Goal: Transaction & Acquisition: Book appointment/travel/reservation

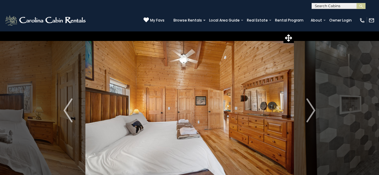
select select "*"
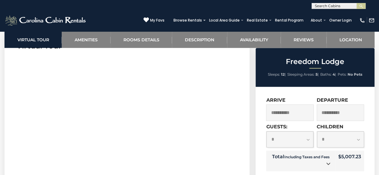
scroll to position [90, 0]
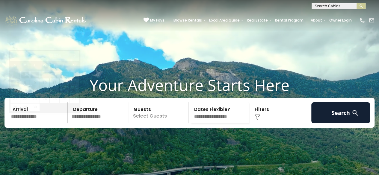
click at [35, 123] on input "text" at bounding box center [38, 112] width 59 height 21
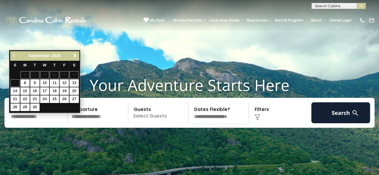
click at [34, 123] on input "text" at bounding box center [38, 112] width 59 height 21
click at [75, 53] on link "Next" at bounding box center [74, 55] width 7 height 7
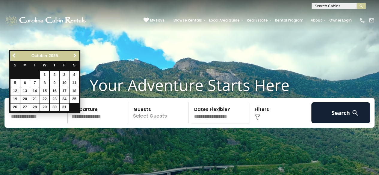
click at [75, 53] on link "Next" at bounding box center [74, 55] width 7 height 7
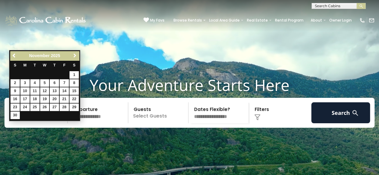
click at [75, 53] on link "Next" at bounding box center [74, 55] width 7 height 7
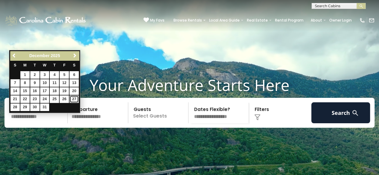
click at [73, 98] on link "27" at bounding box center [73, 98] width 9 height 7
type input "********"
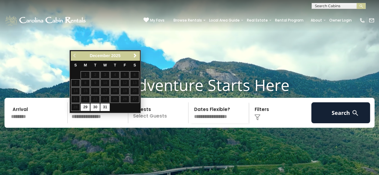
click at [139, 51] on div "Previous Next December 2025" at bounding box center [105, 55] width 69 height 9
click at [133, 57] on span "Next" at bounding box center [135, 55] width 5 height 5
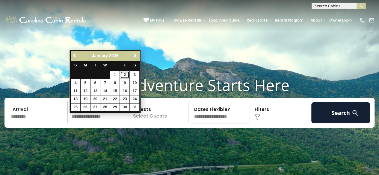
click at [127, 75] on link "2" at bounding box center [124, 74] width 9 height 7
type input "******"
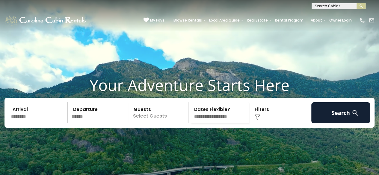
click at [144, 121] on p "Select Guests" at bounding box center [159, 112] width 58 height 21
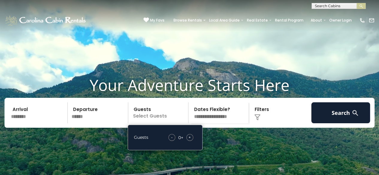
click at [190, 140] on span "+" at bounding box center [189, 137] width 2 height 6
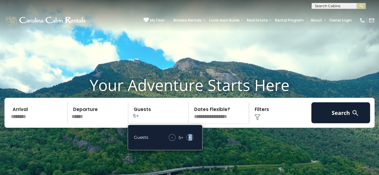
click at [190, 140] on span "+" at bounding box center [189, 137] width 2 height 6
click at [259, 118] on div "Click to Choose" at bounding box center [280, 112] width 59 height 21
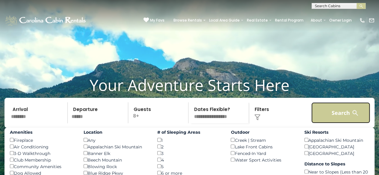
click at [336, 122] on button "Search" at bounding box center [340, 112] width 59 height 21
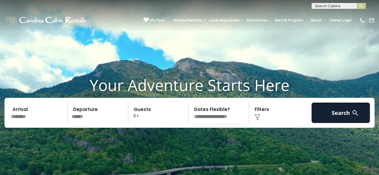
scroll to position [30, 0]
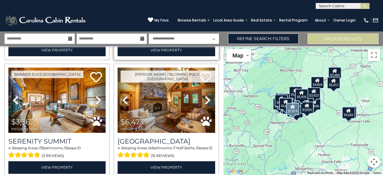
scroll to position [120, 0]
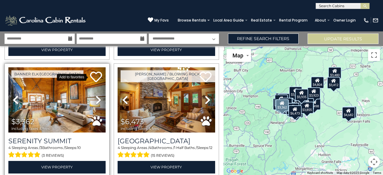
click at [95, 74] on icon at bounding box center [96, 77] width 12 height 12
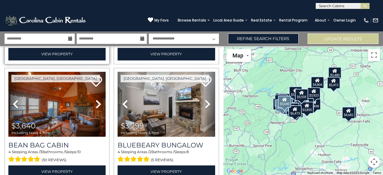
scroll to position [239, 0]
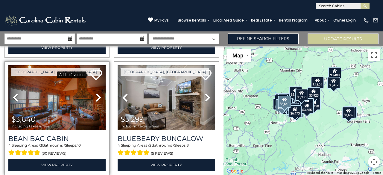
click at [94, 70] on icon at bounding box center [96, 75] width 12 height 12
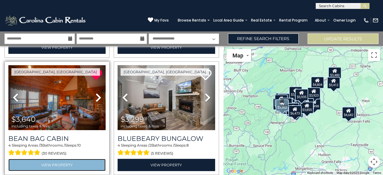
click at [46, 164] on link "View Property" at bounding box center [56, 165] width 97 height 12
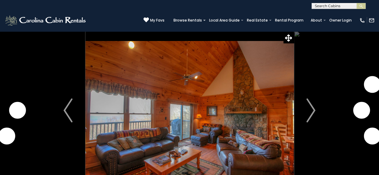
scroll to position [30, 0]
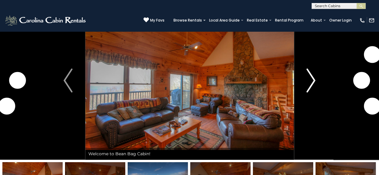
click at [310, 83] on img "Next" at bounding box center [310, 81] width 9 height 24
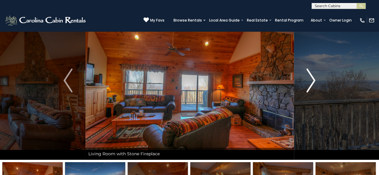
click at [312, 81] on img "Next" at bounding box center [310, 81] width 9 height 24
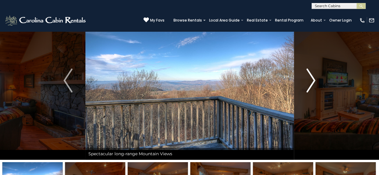
click at [312, 81] on img "Next" at bounding box center [310, 81] width 9 height 24
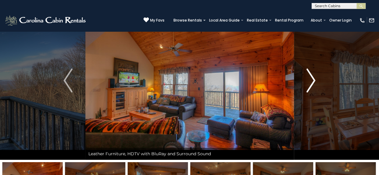
click at [312, 81] on img "Next" at bounding box center [310, 81] width 9 height 24
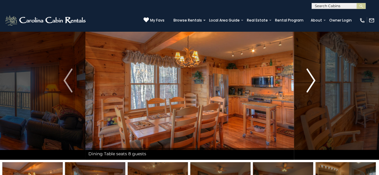
click at [312, 81] on img "Next" at bounding box center [310, 81] width 9 height 24
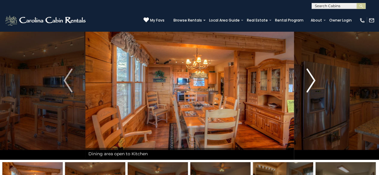
click at [312, 81] on img "Next" at bounding box center [310, 81] width 9 height 24
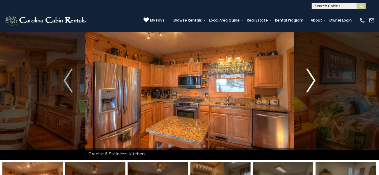
click at [312, 81] on img "Next" at bounding box center [310, 81] width 9 height 24
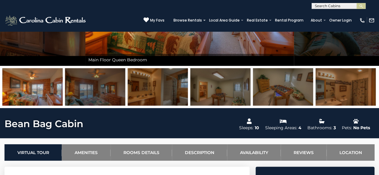
scroll to position [60, 0]
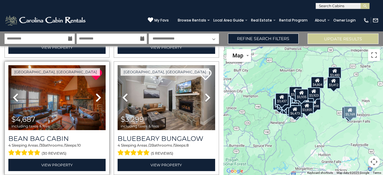
scroll to position [359, 0]
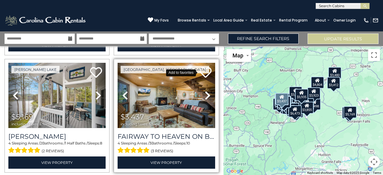
click at [201, 68] on icon at bounding box center [206, 72] width 12 height 12
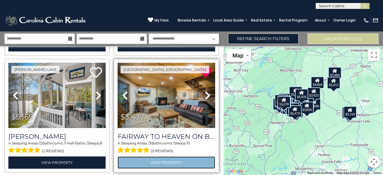
click at [169, 157] on link "View Property" at bounding box center [166, 163] width 97 height 12
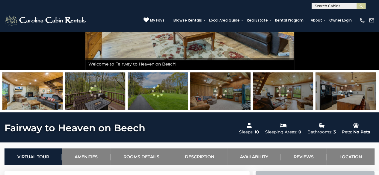
scroll to position [30, 0]
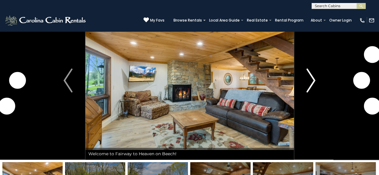
click at [313, 78] on img "Next" at bounding box center [310, 81] width 9 height 24
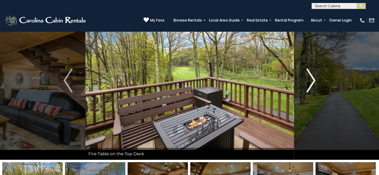
click at [313, 79] on img "Next" at bounding box center [310, 81] width 9 height 24
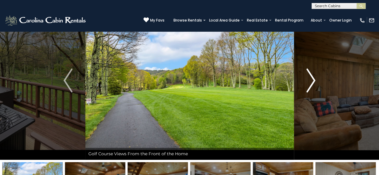
click at [313, 79] on img "Next" at bounding box center [310, 81] width 9 height 24
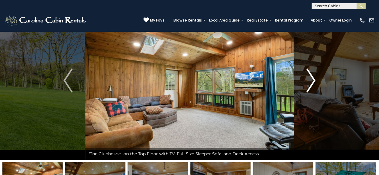
click at [313, 79] on img "Next" at bounding box center [310, 81] width 9 height 24
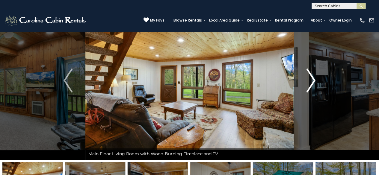
click at [313, 79] on img "Next" at bounding box center [310, 81] width 9 height 24
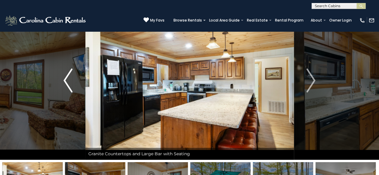
click at [68, 77] on img "Previous" at bounding box center [67, 81] width 9 height 24
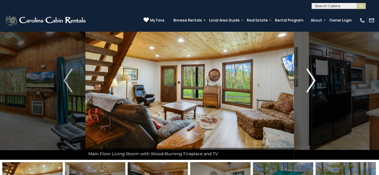
click at [316, 79] on button "Next" at bounding box center [310, 80] width 34 height 159
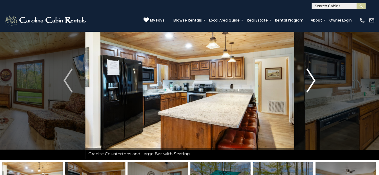
click at [315, 79] on button "Next" at bounding box center [310, 80] width 34 height 159
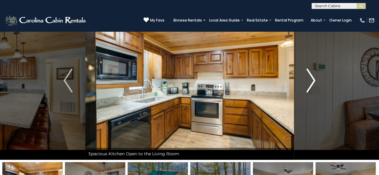
click at [315, 79] on button "Next" at bounding box center [310, 80] width 34 height 159
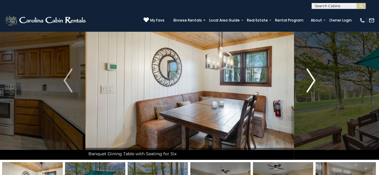
click at [315, 79] on button "Next" at bounding box center [310, 80] width 34 height 159
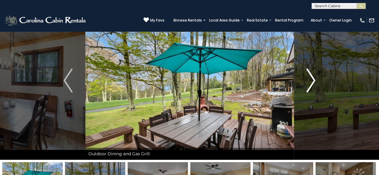
click at [316, 79] on button "Next" at bounding box center [310, 80] width 34 height 159
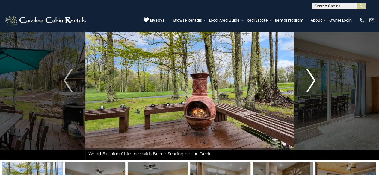
click at [316, 79] on button "Next" at bounding box center [310, 80] width 34 height 159
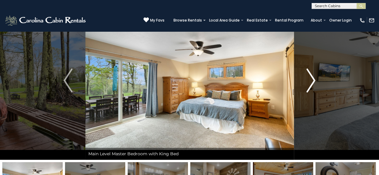
click at [316, 79] on button "Next" at bounding box center [310, 80] width 34 height 159
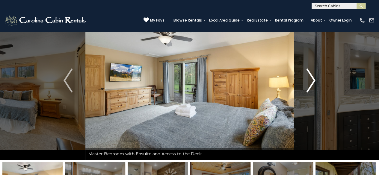
click at [316, 79] on button "Next" at bounding box center [310, 80] width 34 height 159
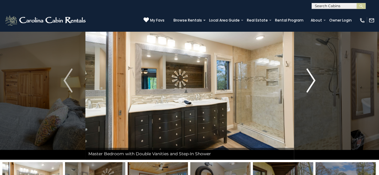
click at [316, 79] on button "Next" at bounding box center [310, 80] width 34 height 159
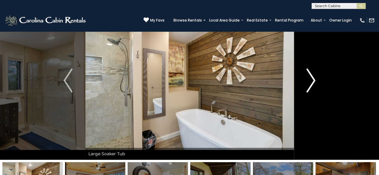
click at [316, 79] on button "Next" at bounding box center [310, 80] width 34 height 159
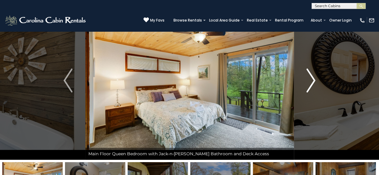
click at [316, 79] on button "Next" at bounding box center [310, 80] width 34 height 159
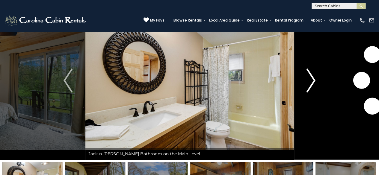
click at [316, 79] on button "Next" at bounding box center [310, 80] width 34 height 159
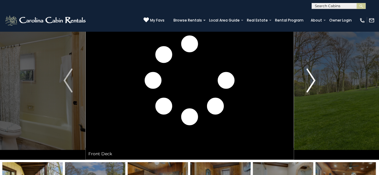
click at [316, 79] on button "Next" at bounding box center [310, 80] width 34 height 159
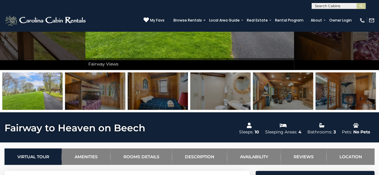
scroll to position [0, 0]
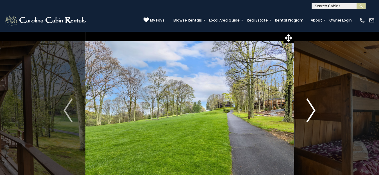
click at [316, 109] on button "Next" at bounding box center [310, 110] width 34 height 159
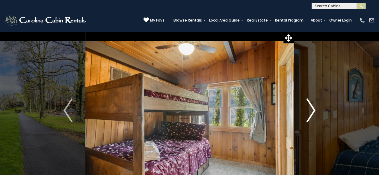
click at [314, 109] on img "Next" at bounding box center [310, 110] width 9 height 24
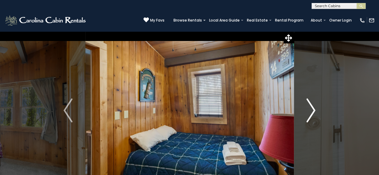
click at [314, 109] on img "Next" at bounding box center [310, 110] width 9 height 24
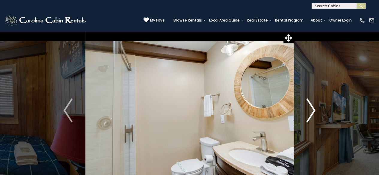
click at [314, 109] on img "Next" at bounding box center [310, 110] width 9 height 24
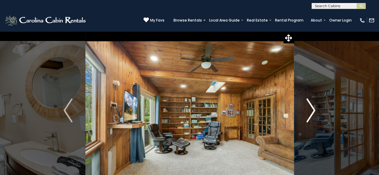
click at [314, 109] on img "Next" at bounding box center [310, 110] width 9 height 24
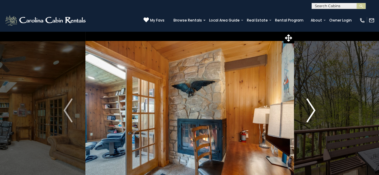
click at [314, 109] on img "Next" at bounding box center [310, 110] width 9 height 24
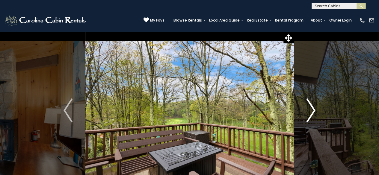
click at [314, 109] on img "Next" at bounding box center [310, 110] width 9 height 24
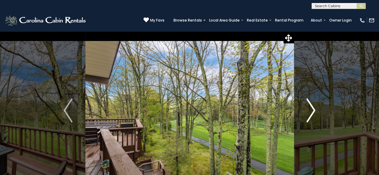
click at [314, 109] on img "Next" at bounding box center [310, 110] width 9 height 24
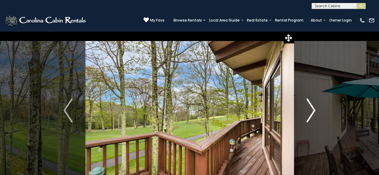
click at [314, 109] on img "Next" at bounding box center [310, 110] width 9 height 24
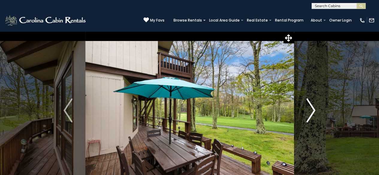
click at [314, 109] on img "Next" at bounding box center [310, 110] width 9 height 24
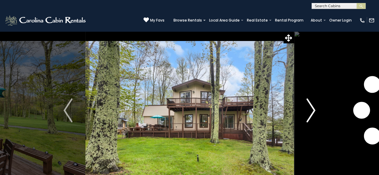
click at [314, 109] on img "Next" at bounding box center [310, 110] width 9 height 24
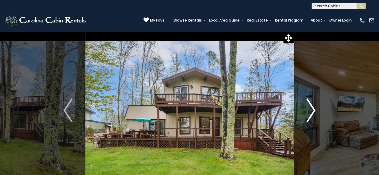
click at [314, 109] on img "Next" at bounding box center [310, 110] width 9 height 24
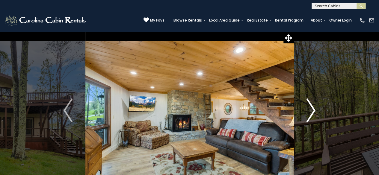
click at [314, 109] on img "Next" at bounding box center [310, 110] width 9 height 24
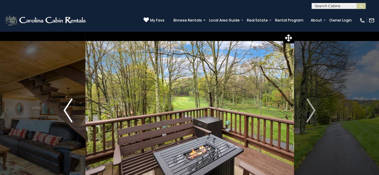
click at [64, 112] on img "Previous" at bounding box center [67, 110] width 9 height 24
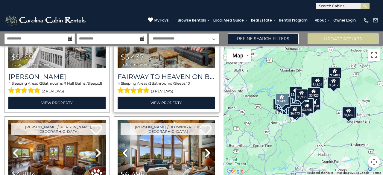
scroll to position [479, 0]
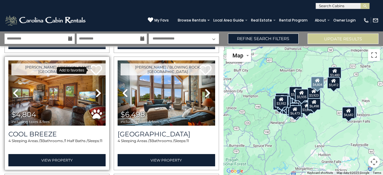
click at [93, 66] on icon at bounding box center [96, 70] width 12 height 12
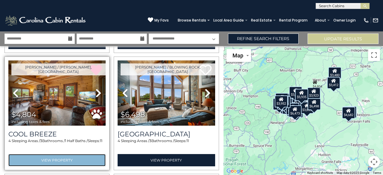
click at [59, 154] on link "View Property" at bounding box center [56, 160] width 97 height 12
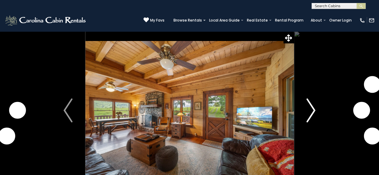
click at [306, 109] on img "Next" at bounding box center [310, 110] width 9 height 24
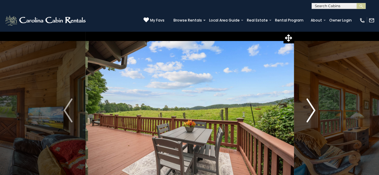
click at [311, 107] on img "Next" at bounding box center [310, 110] width 9 height 24
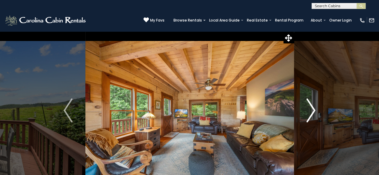
click at [311, 107] on img "Next" at bounding box center [310, 110] width 9 height 24
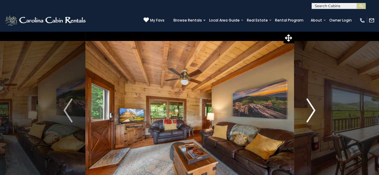
click at [311, 107] on img "Next" at bounding box center [310, 110] width 9 height 24
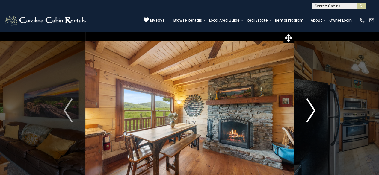
click at [311, 107] on img "Next" at bounding box center [310, 110] width 9 height 24
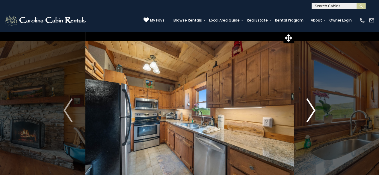
click at [311, 107] on img "Next" at bounding box center [310, 110] width 9 height 24
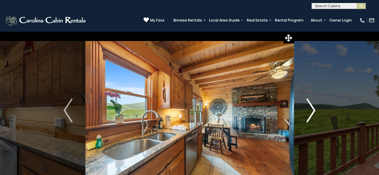
click at [311, 107] on img "Next" at bounding box center [310, 110] width 9 height 24
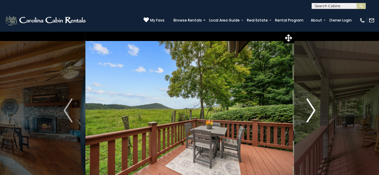
click at [311, 107] on img "Next" at bounding box center [310, 110] width 9 height 24
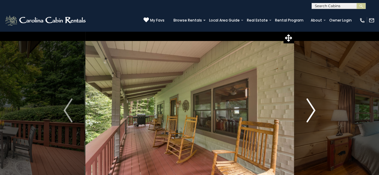
click at [311, 107] on img "Next" at bounding box center [310, 110] width 9 height 24
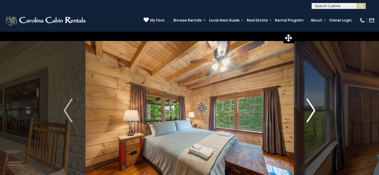
click at [311, 107] on img "Next" at bounding box center [310, 110] width 9 height 24
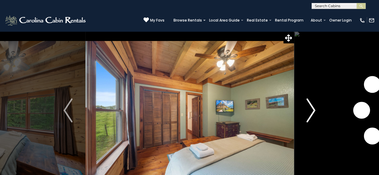
click at [311, 107] on img "Next" at bounding box center [310, 110] width 9 height 24
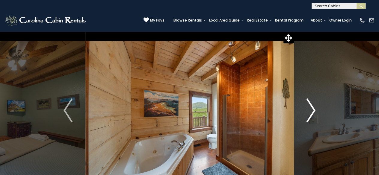
click at [311, 107] on img "Next" at bounding box center [310, 110] width 9 height 24
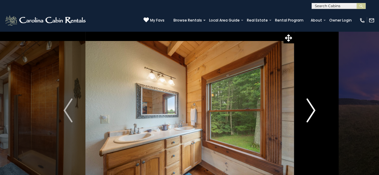
click at [311, 107] on img "Next" at bounding box center [310, 110] width 9 height 24
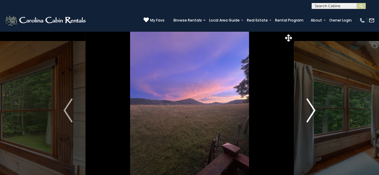
click at [311, 107] on img "Next" at bounding box center [310, 110] width 9 height 24
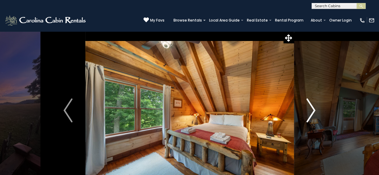
click at [311, 107] on img "Next" at bounding box center [310, 110] width 9 height 24
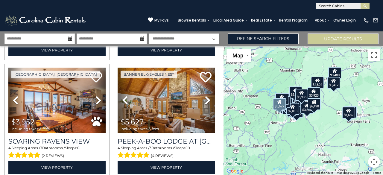
scroll to position [599, 0]
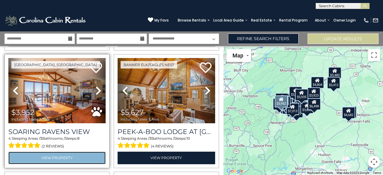
click at [64, 152] on link "View Property" at bounding box center [56, 158] width 97 height 12
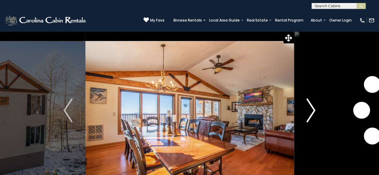
click at [315, 112] on img "Next" at bounding box center [310, 110] width 9 height 24
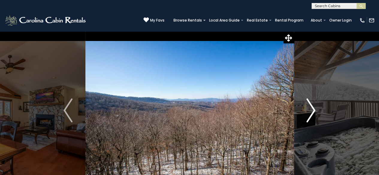
click at [314, 111] on img "Next" at bounding box center [310, 110] width 9 height 24
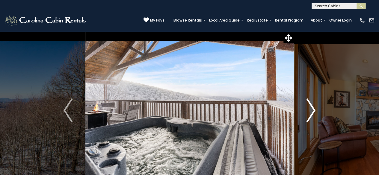
click at [314, 111] on img "Next" at bounding box center [310, 110] width 9 height 24
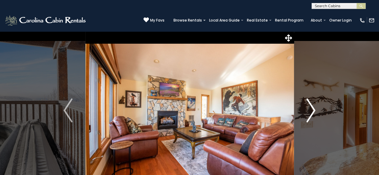
click at [314, 111] on img "Next" at bounding box center [310, 110] width 9 height 24
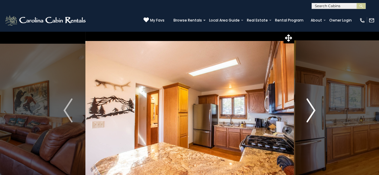
click at [314, 111] on img "Next" at bounding box center [310, 110] width 9 height 24
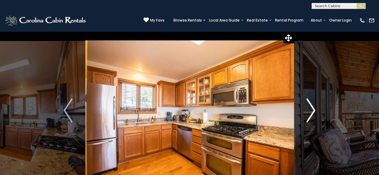
click at [314, 111] on img "Next" at bounding box center [310, 110] width 9 height 24
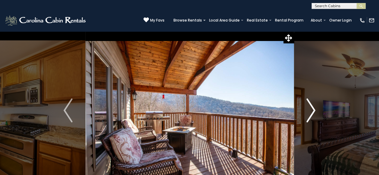
click at [314, 111] on img "Next" at bounding box center [310, 110] width 9 height 24
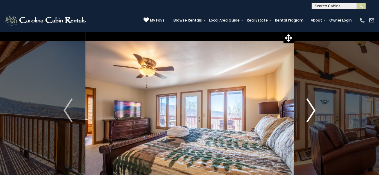
click at [314, 111] on img "Next" at bounding box center [310, 110] width 9 height 24
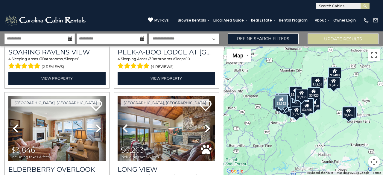
scroll to position [718, 0]
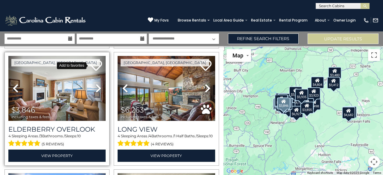
click at [92, 60] on icon at bounding box center [96, 66] width 12 height 12
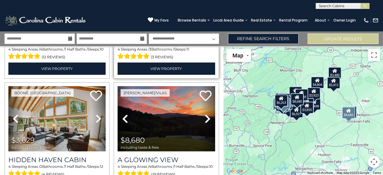
scroll to position [928, 0]
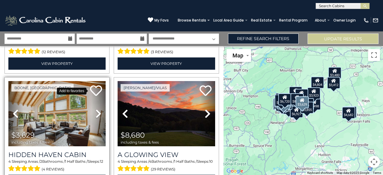
click at [92, 85] on icon at bounding box center [96, 91] width 12 height 12
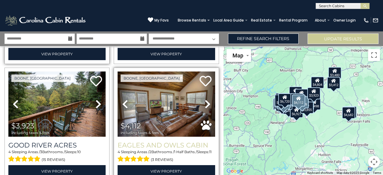
scroll to position [1048, 0]
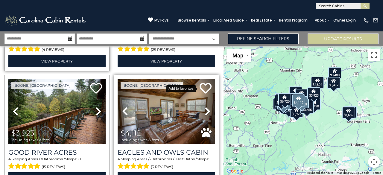
click at [204, 82] on icon at bounding box center [206, 88] width 12 height 12
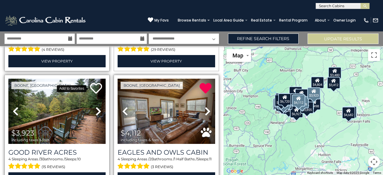
click at [99, 82] on icon at bounding box center [96, 88] width 12 height 12
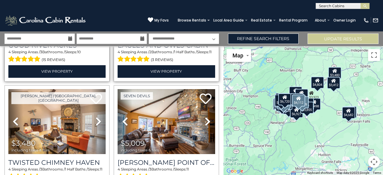
scroll to position [1167, 0]
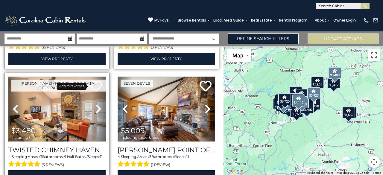
click at [92, 80] on icon at bounding box center [96, 86] width 12 height 12
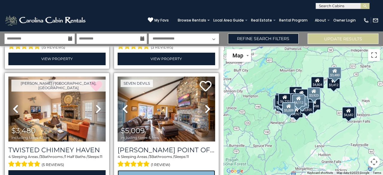
click at [157, 170] on link "View Property" at bounding box center [166, 176] width 97 height 12
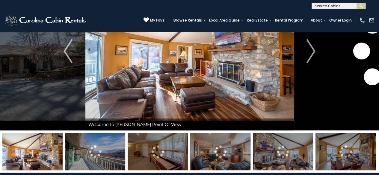
scroll to position [30, 0]
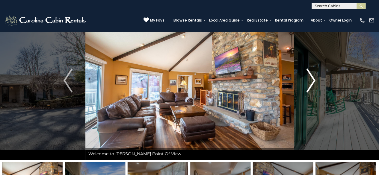
click at [316, 79] on button "Next" at bounding box center [310, 80] width 34 height 159
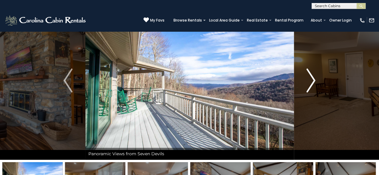
click at [317, 80] on button "Next" at bounding box center [310, 80] width 34 height 159
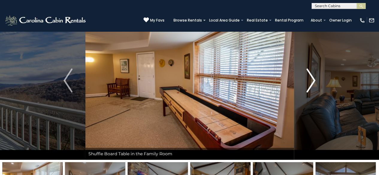
click at [314, 79] on img "Next" at bounding box center [310, 81] width 9 height 24
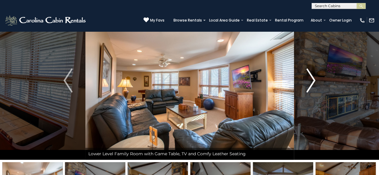
click at [314, 79] on img "Next" at bounding box center [310, 81] width 9 height 24
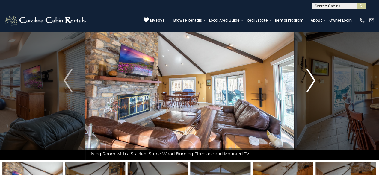
click at [314, 79] on img "Next" at bounding box center [310, 81] width 9 height 24
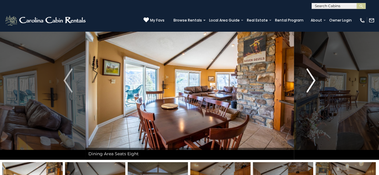
click at [314, 79] on img "Next" at bounding box center [310, 81] width 9 height 24
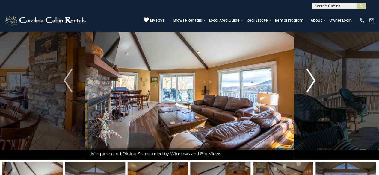
click at [314, 79] on img "Next" at bounding box center [310, 81] width 9 height 24
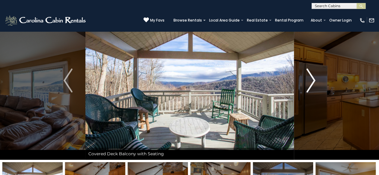
click at [314, 79] on img "Next" at bounding box center [310, 81] width 9 height 24
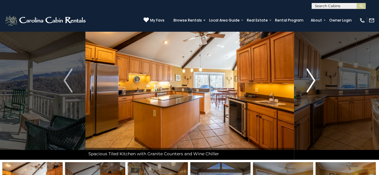
click at [314, 79] on img "Next" at bounding box center [310, 81] width 9 height 24
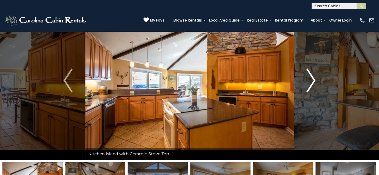
click at [314, 79] on img "Next" at bounding box center [310, 81] width 9 height 24
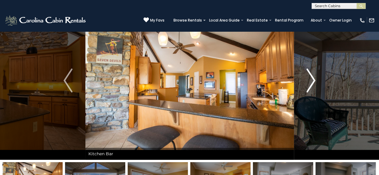
click at [314, 79] on img "Next" at bounding box center [310, 81] width 9 height 24
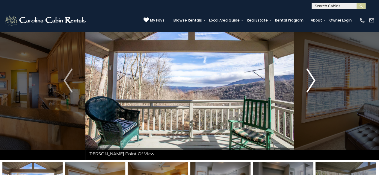
click at [314, 79] on img "Next" at bounding box center [310, 81] width 9 height 24
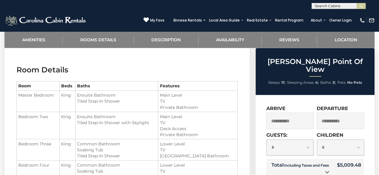
scroll to position [449, 0]
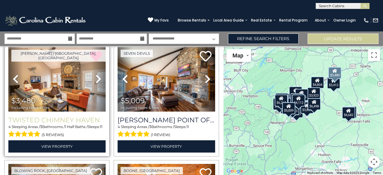
scroll to position [1167, 0]
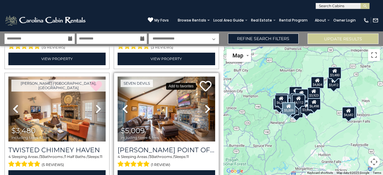
click at [202, 80] on icon at bounding box center [206, 86] width 12 height 12
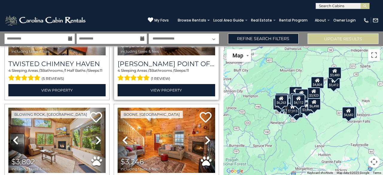
scroll to position [1287, 0]
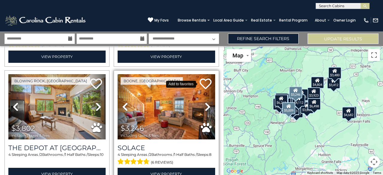
click at [200, 78] on icon at bounding box center [206, 84] width 12 height 12
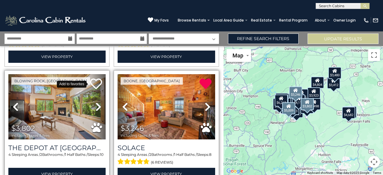
click at [97, 78] on icon at bounding box center [96, 84] width 12 height 12
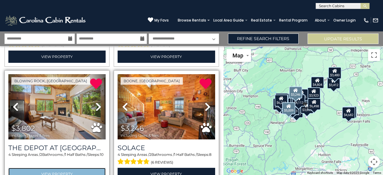
click at [68, 168] on link "View Property" at bounding box center [56, 174] width 97 height 12
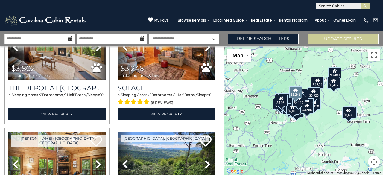
scroll to position [1377, 0]
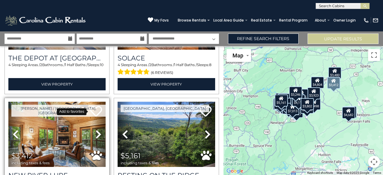
click at [95, 105] on icon at bounding box center [96, 111] width 12 height 12
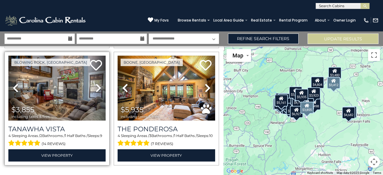
scroll to position [1667, 0]
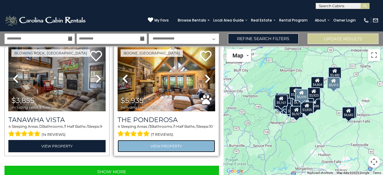
click at [158, 140] on link "View Property" at bounding box center [166, 146] width 97 height 12
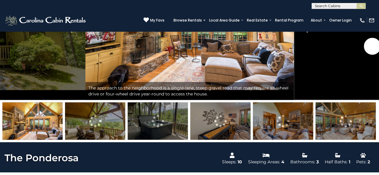
scroll to position [60, 0]
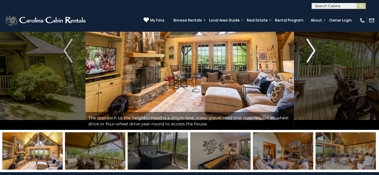
drag, startPoint x: 104, startPoint y: 6, endPoint x: 310, endPoint y: 47, distance: 209.7
click at [310, 47] on img "Next" at bounding box center [310, 51] width 9 height 24
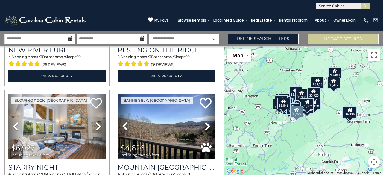
scroll to position [1467, 0]
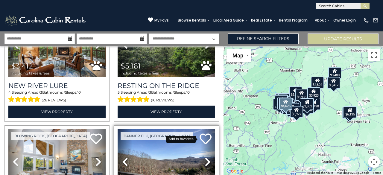
click at [204, 133] on icon at bounding box center [206, 139] width 12 height 12
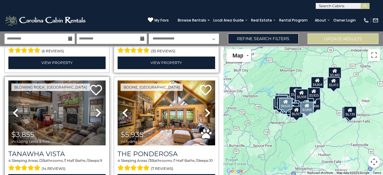
scroll to position [1646, 0]
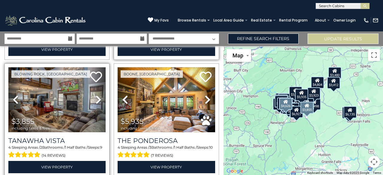
click at [90, 71] on icon at bounding box center [96, 77] width 12 height 12
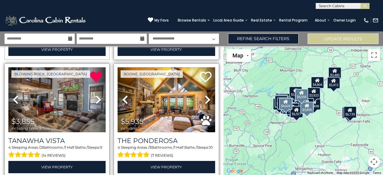
scroll to position [1667, 0]
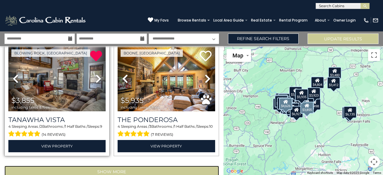
click at [134, 166] on button "Show More" at bounding box center [111, 172] width 215 height 12
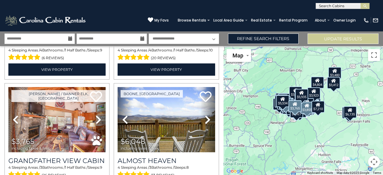
scroll to position [1988, 0]
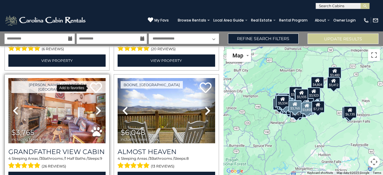
click at [95, 82] on icon at bounding box center [96, 88] width 12 height 12
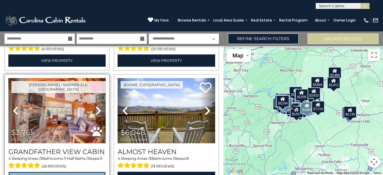
click at [67, 172] on link "View Property" at bounding box center [56, 178] width 97 height 12
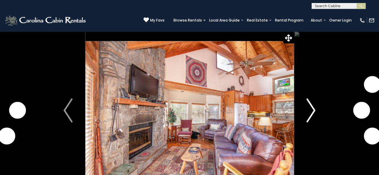
click at [314, 106] on img "Next" at bounding box center [310, 110] width 9 height 24
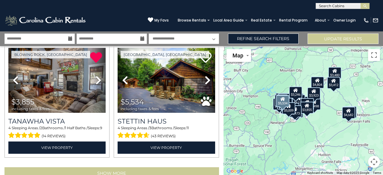
scroll to position [1667, 0]
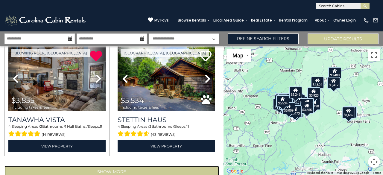
click at [133, 166] on button "Show More" at bounding box center [111, 172] width 215 height 12
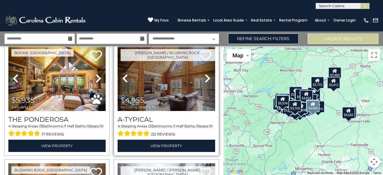
scroll to position [2077, 0]
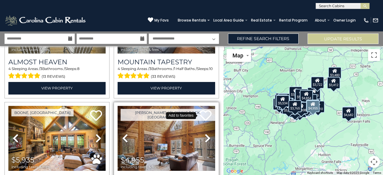
click at [204, 110] on icon at bounding box center [206, 116] width 12 height 12
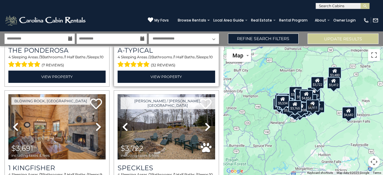
scroll to position [2227, 0]
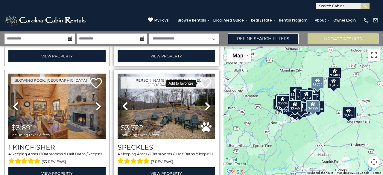
click at [201, 77] on icon at bounding box center [206, 83] width 12 height 12
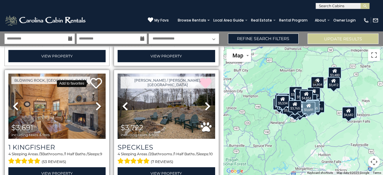
click at [95, 77] on icon at bounding box center [96, 83] width 12 height 12
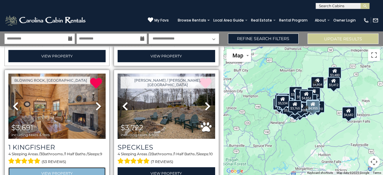
click at [63, 167] on link "View Property" at bounding box center [56, 173] width 97 height 12
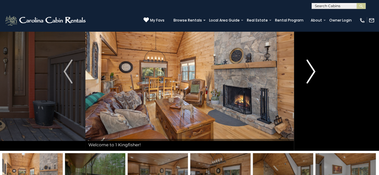
scroll to position [30, 0]
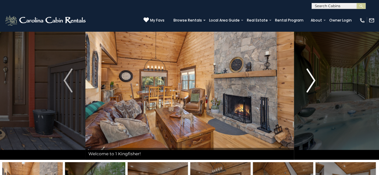
click at [312, 79] on img "Next" at bounding box center [310, 81] width 9 height 24
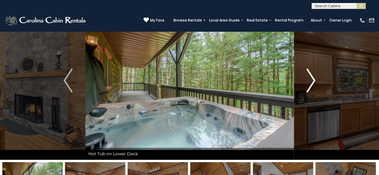
click at [312, 79] on img "Next" at bounding box center [310, 81] width 9 height 24
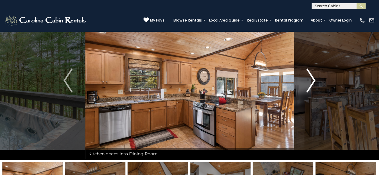
click at [312, 79] on img "Next" at bounding box center [310, 81] width 9 height 24
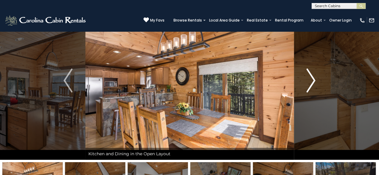
click at [312, 79] on img "Next" at bounding box center [310, 81] width 9 height 24
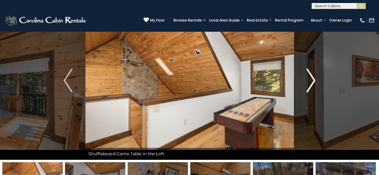
click at [312, 79] on img "Next" at bounding box center [310, 81] width 9 height 24
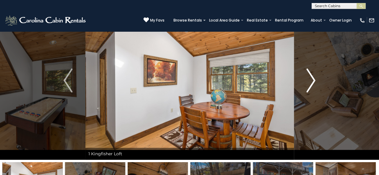
click at [312, 79] on img "Next" at bounding box center [310, 81] width 9 height 24
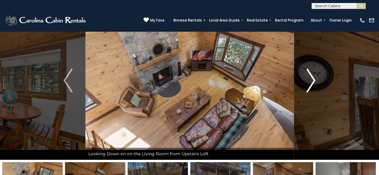
click at [312, 79] on img "Next" at bounding box center [310, 81] width 9 height 24
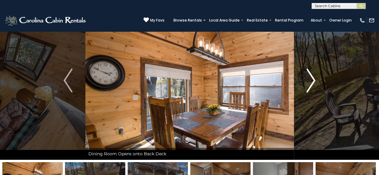
click at [312, 79] on img "Next" at bounding box center [310, 81] width 9 height 24
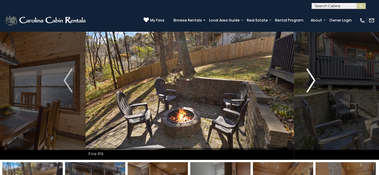
click at [312, 79] on img "Next" at bounding box center [310, 81] width 9 height 24
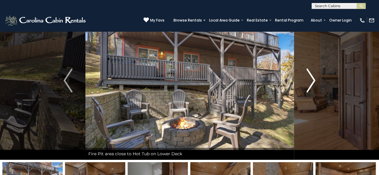
click at [312, 79] on img "Next" at bounding box center [310, 81] width 9 height 24
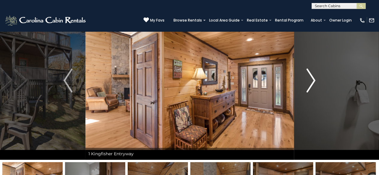
click at [312, 79] on img "Next" at bounding box center [310, 81] width 9 height 24
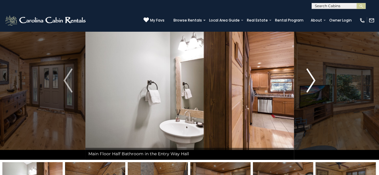
click at [312, 79] on img "Next" at bounding box center [310, 81] width 9 height 24
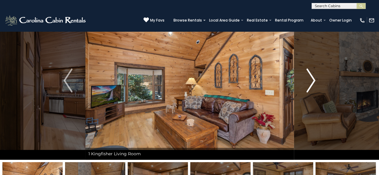
click at [312, 79] on img "Next" at bounding box center [310, 81] width 9 height 24
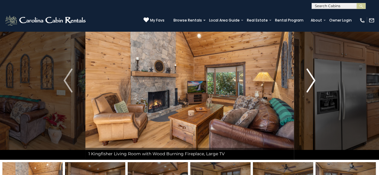
click at [312, 79] on img "Next" at bounding box center [310, 81] width 9 height 24
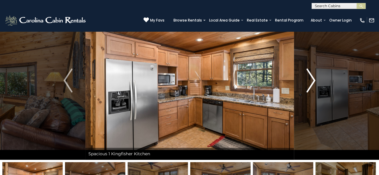
click at [312, 79] on img "Next" at bounding box center [310, 81] width 9 height 24
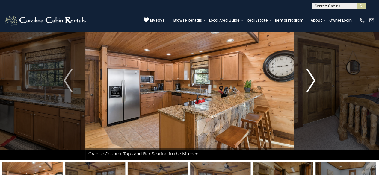
click at [312, 79] on img "Next" at bounding box center [310, 81] width 9 height 24
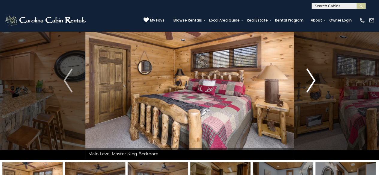
click at [312, 79] on img "Next" at bounding box center [310, 81] width 9 height 24
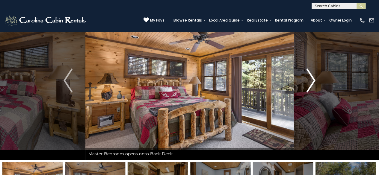
click at [312, 79] on img "Next" at bounding box center [310, 81] width 9 height 24
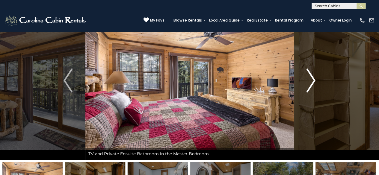
click at [312, 79] on img "Next" at bounding box center [310, 81] width 9 height 24
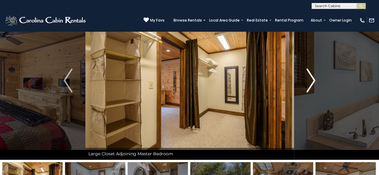
click at [312, 79] on img "Next" at bounding box center [310, 81] width 9 height 24
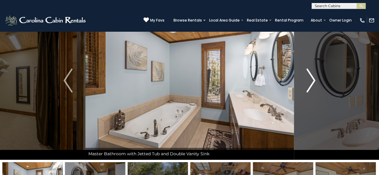
click at [312, 79] on img "Next" at bounding box center [310, 81] width 9 height 24
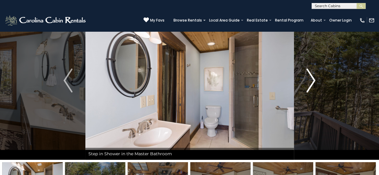
click at [312, 79] on img "Next" at bounding box center [310, 81] width 9 height 24
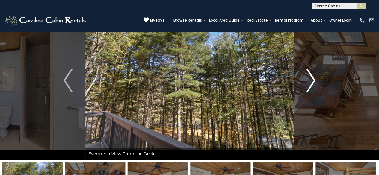
click at [312, 79] on img "Next" at bounding box center [310, 81] width 9 height 24
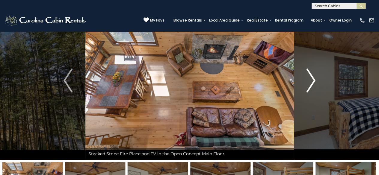
click at [312, 79] on img "Next" at bounding box center [310, 81] width 9 height 24
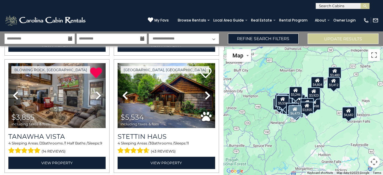
scroll to position [1667, 0]
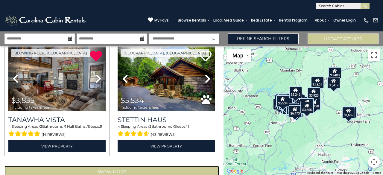
click at [117, 166] on button "Show More" at bounding box center [111, 172] width 215 height 12
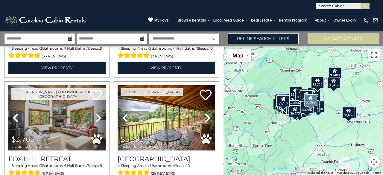
scroll to position [2346, 0]
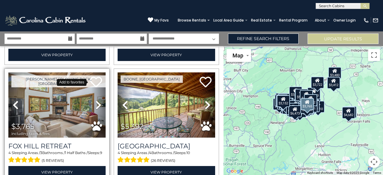
click at [94, 76] on icon at bounding box center [96, 82] width 12 height 12
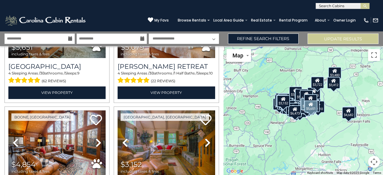
scroll to position [2555, 0]
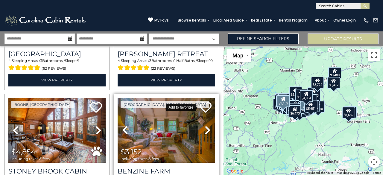
click at [204, 101] on icon at bounding box center [206, 107] width 12 height 12
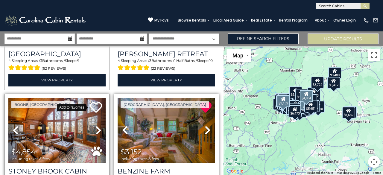
click at [94, 101] on icon at bounding box center [96, 107] width 12 height 12
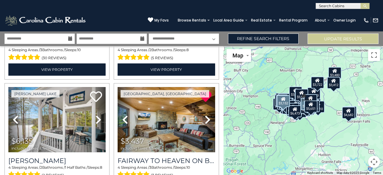
scroll to position [0, 0]
